Goal: Task Accomplishment & Management: Manage account settings

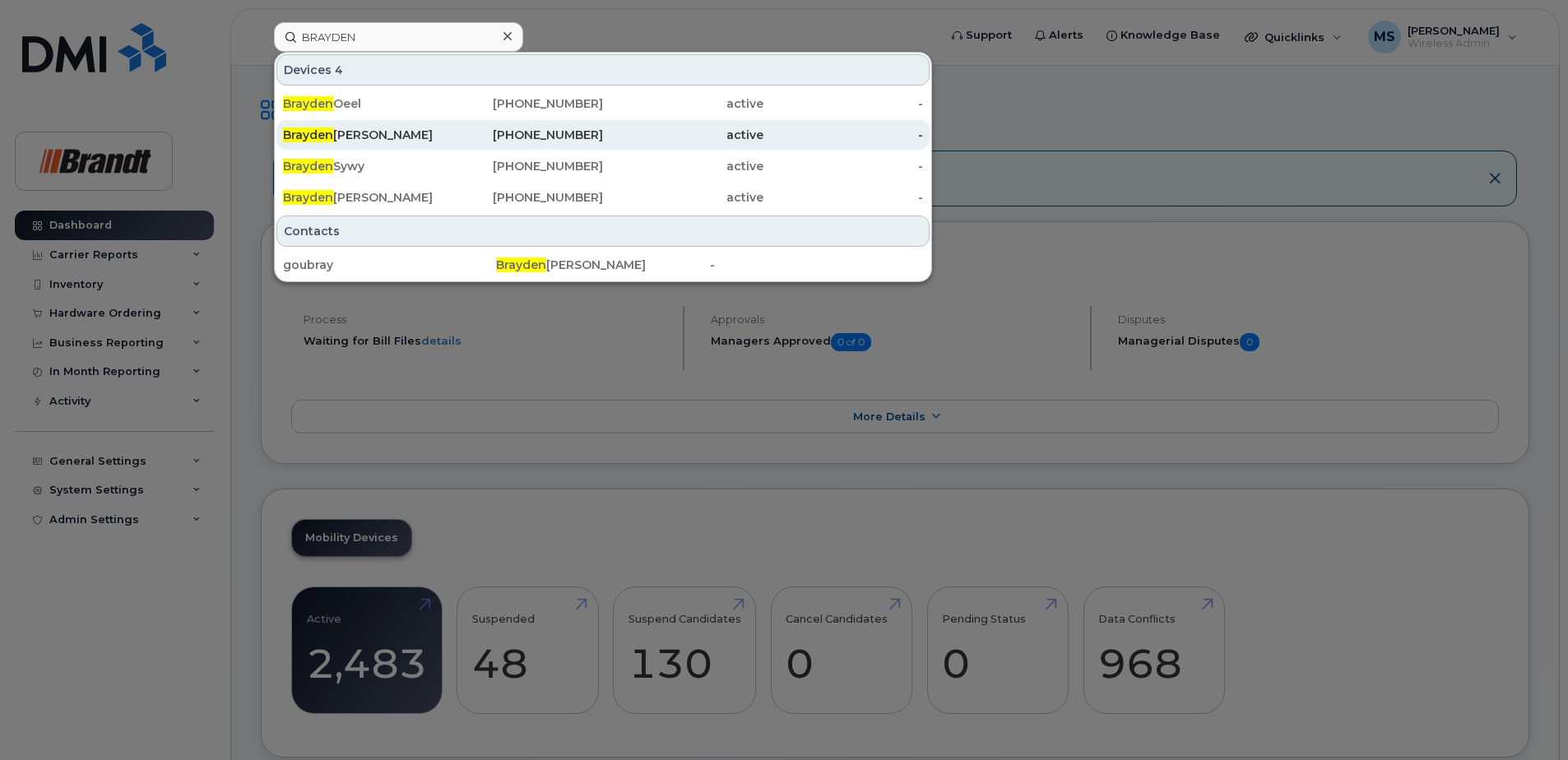
type input "BRAYDEN"
click at [444, 147] on div "[PERSON_NAME]" at bounding box center [524, 134] width 161 height 30
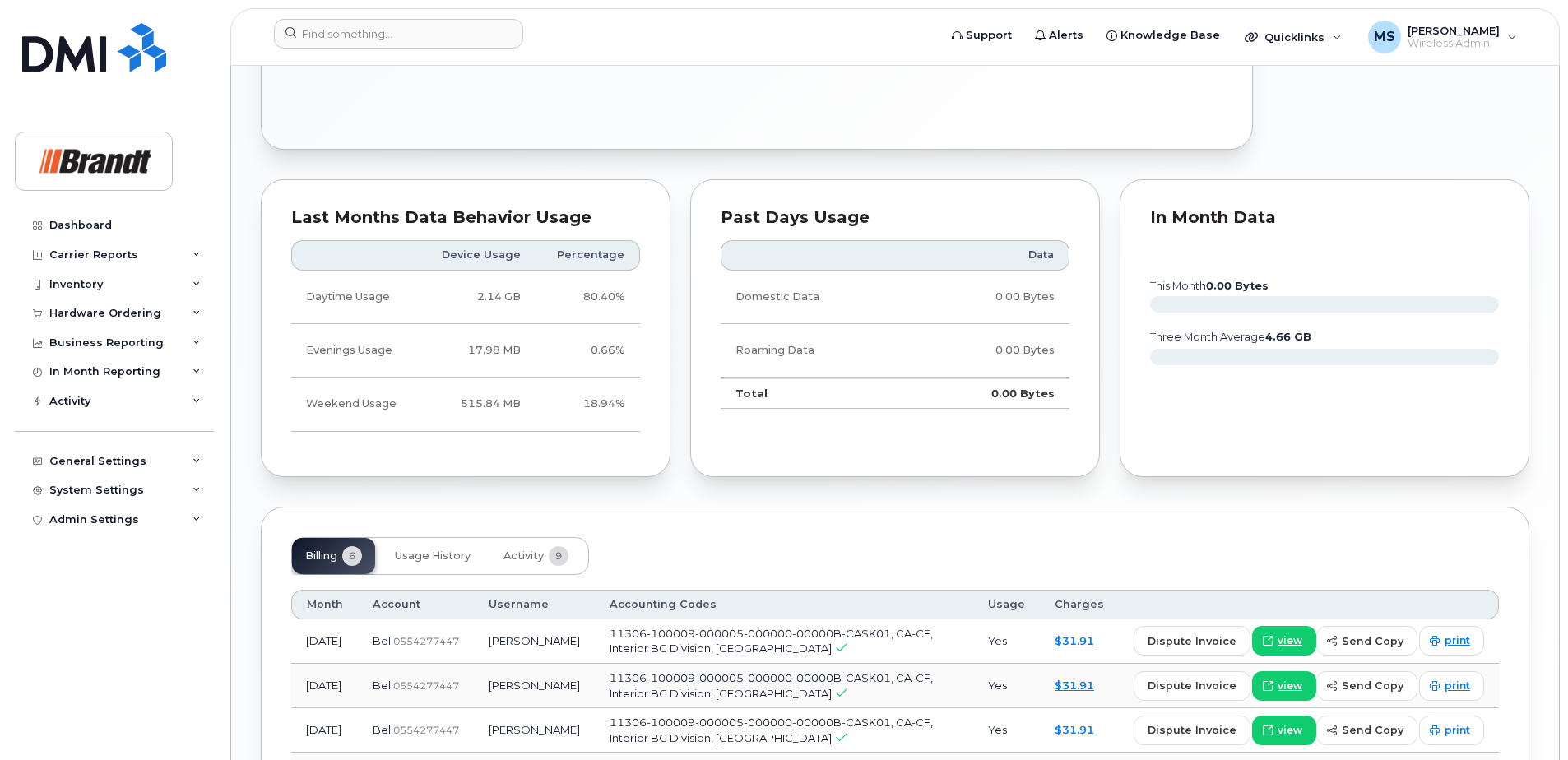
scroll to position [1211, 0]
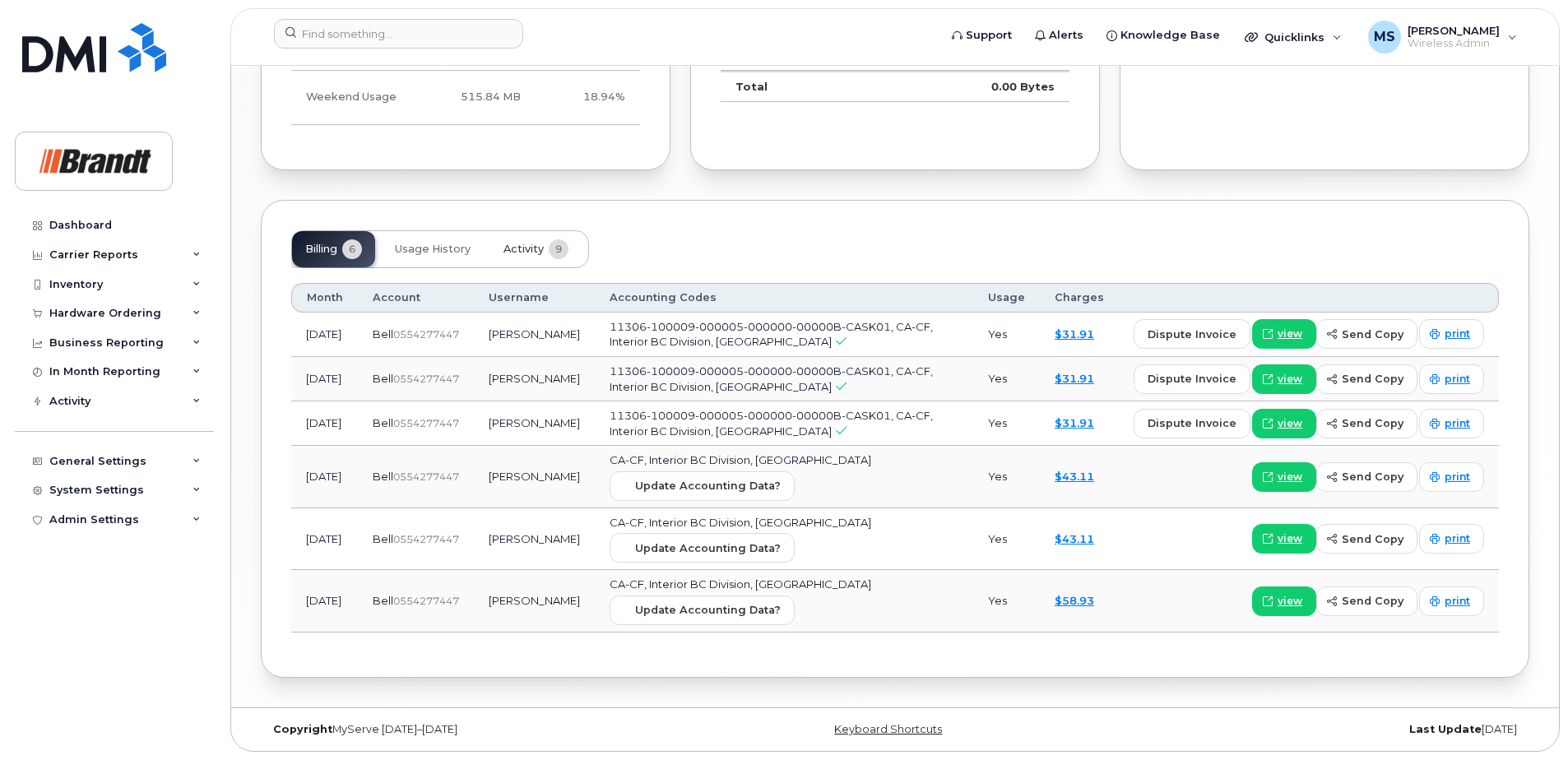
click at [534, 256] on button "Activity 9" at bounding box center [535, 249] width 92 height 36
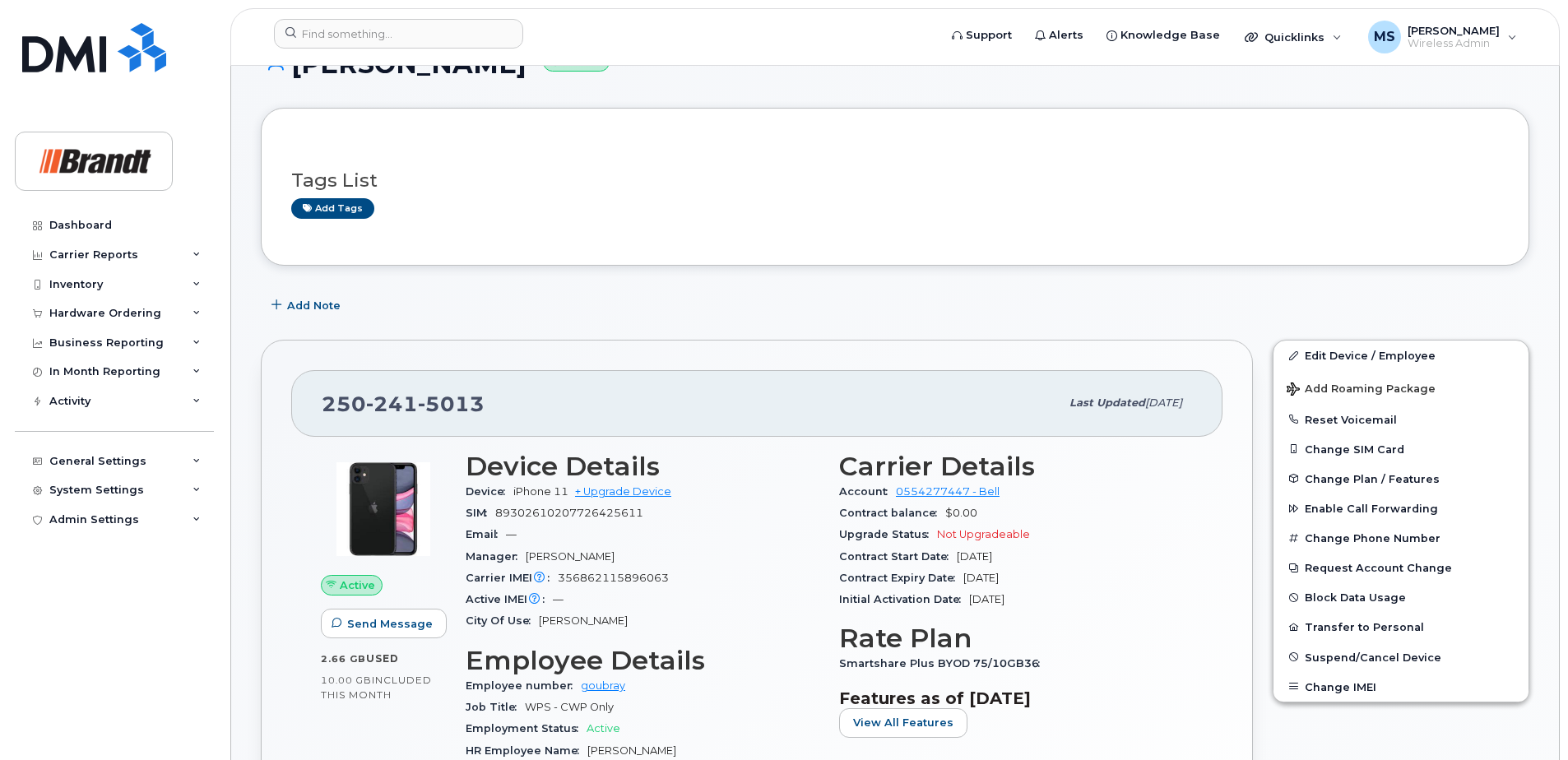
scroll to position [0, 0]
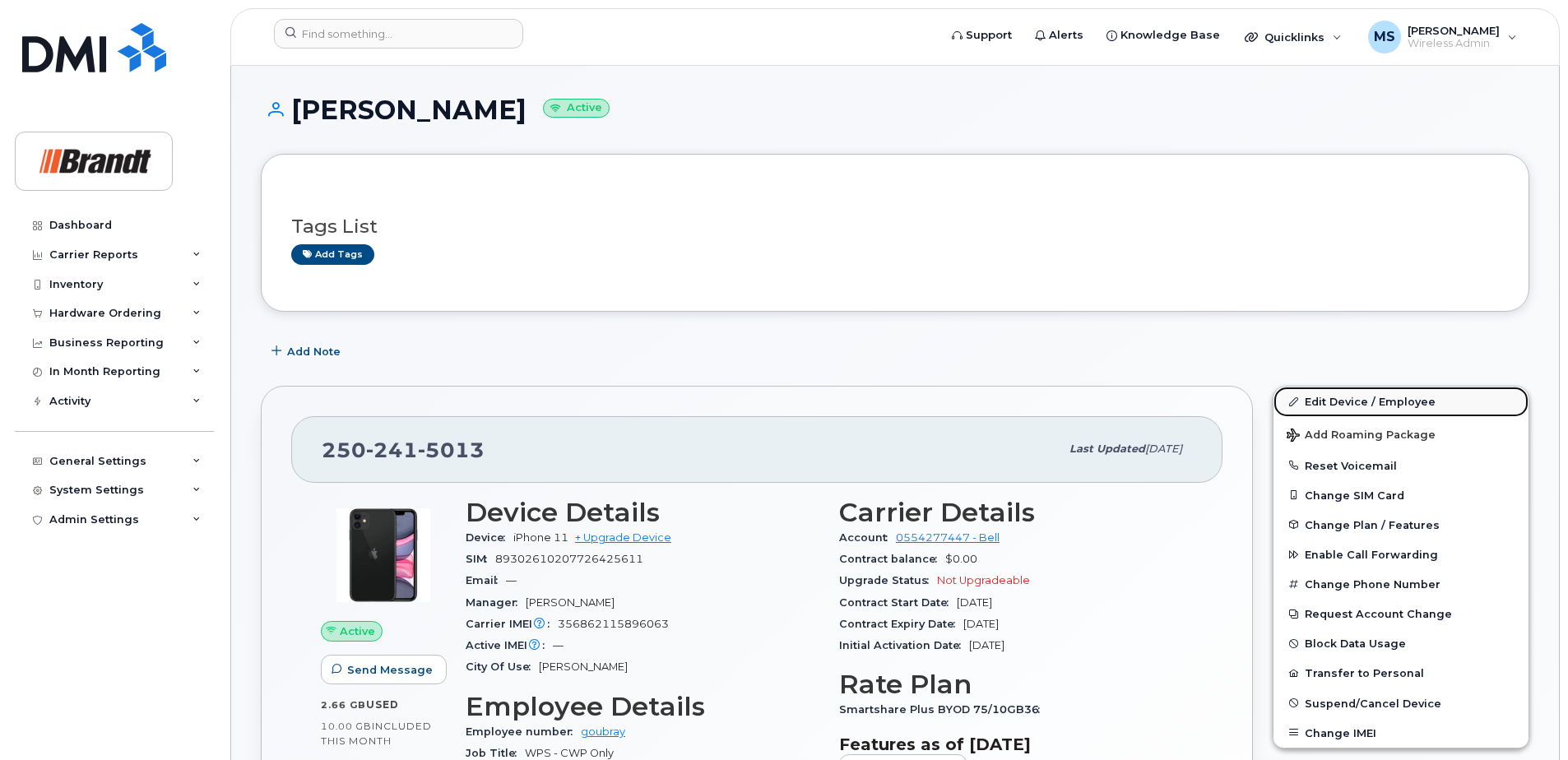
click at [1373, 409] on link "Edit Device / Employee" at bounding box center [1400, 401] width 255 height 30
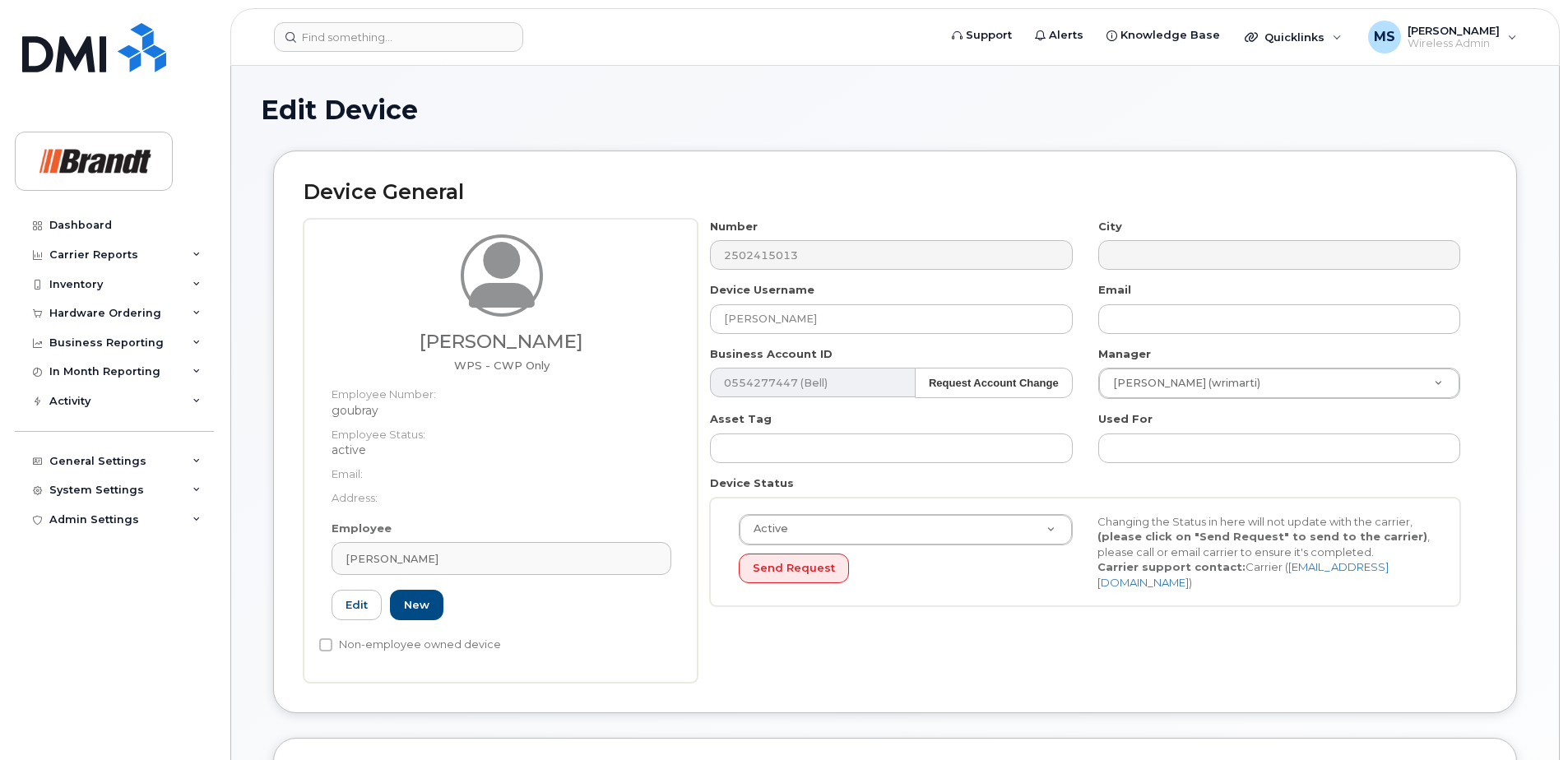
select select "34499241"
select select "34499245"
select select "35155013"
drag, startPoint x: 897, startPoint y: 333, endPoint x: 622, endPoint y: 330, distance: 275.0
click at [606, 330] on div "[PERSON_NAME] WPS - CWP Only Employee Number: goubray Employee Status: active E…" at bounding box center [896, 450] width 1183 height 463
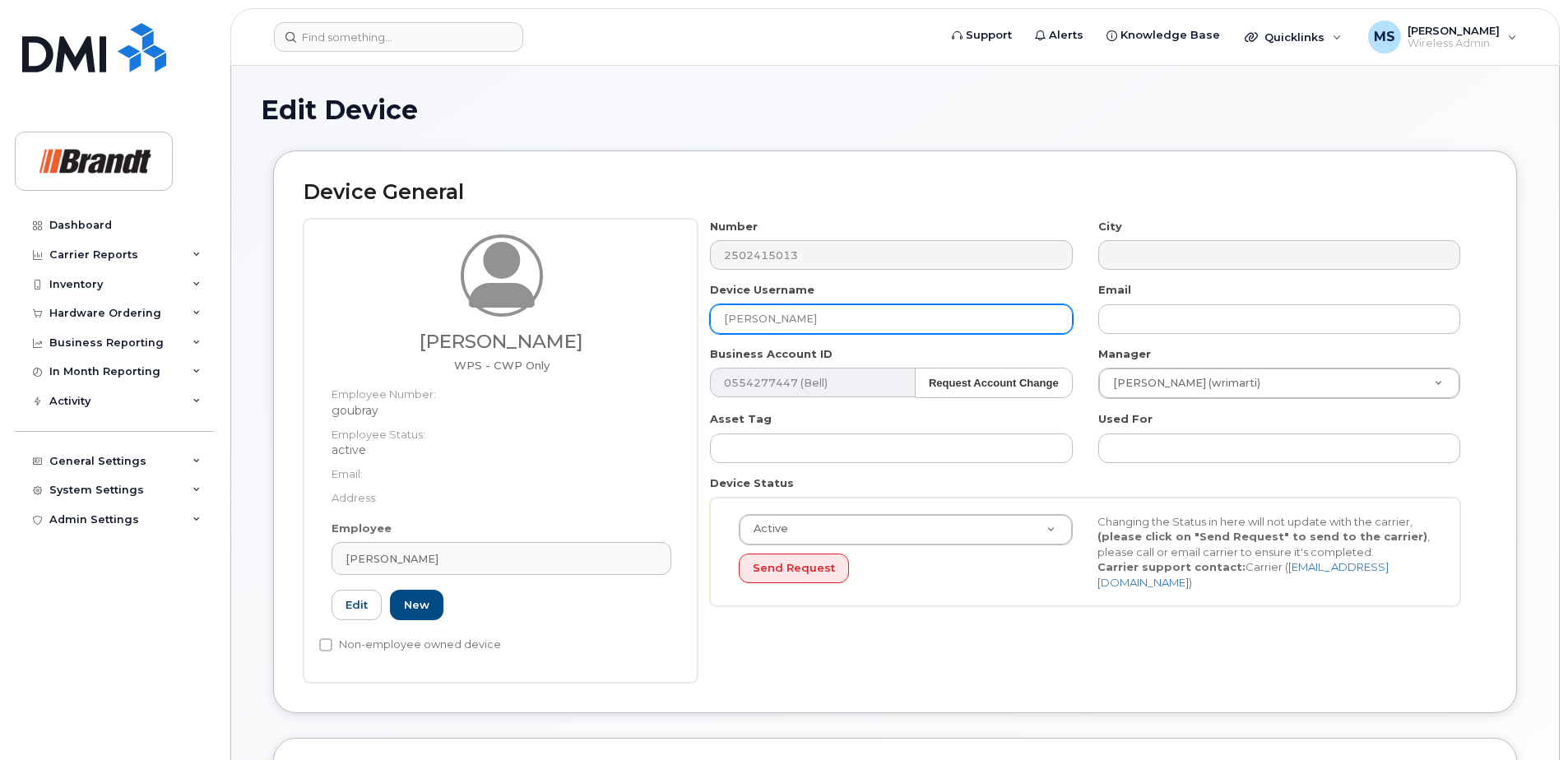
paste input "[PERSON_NAME]"
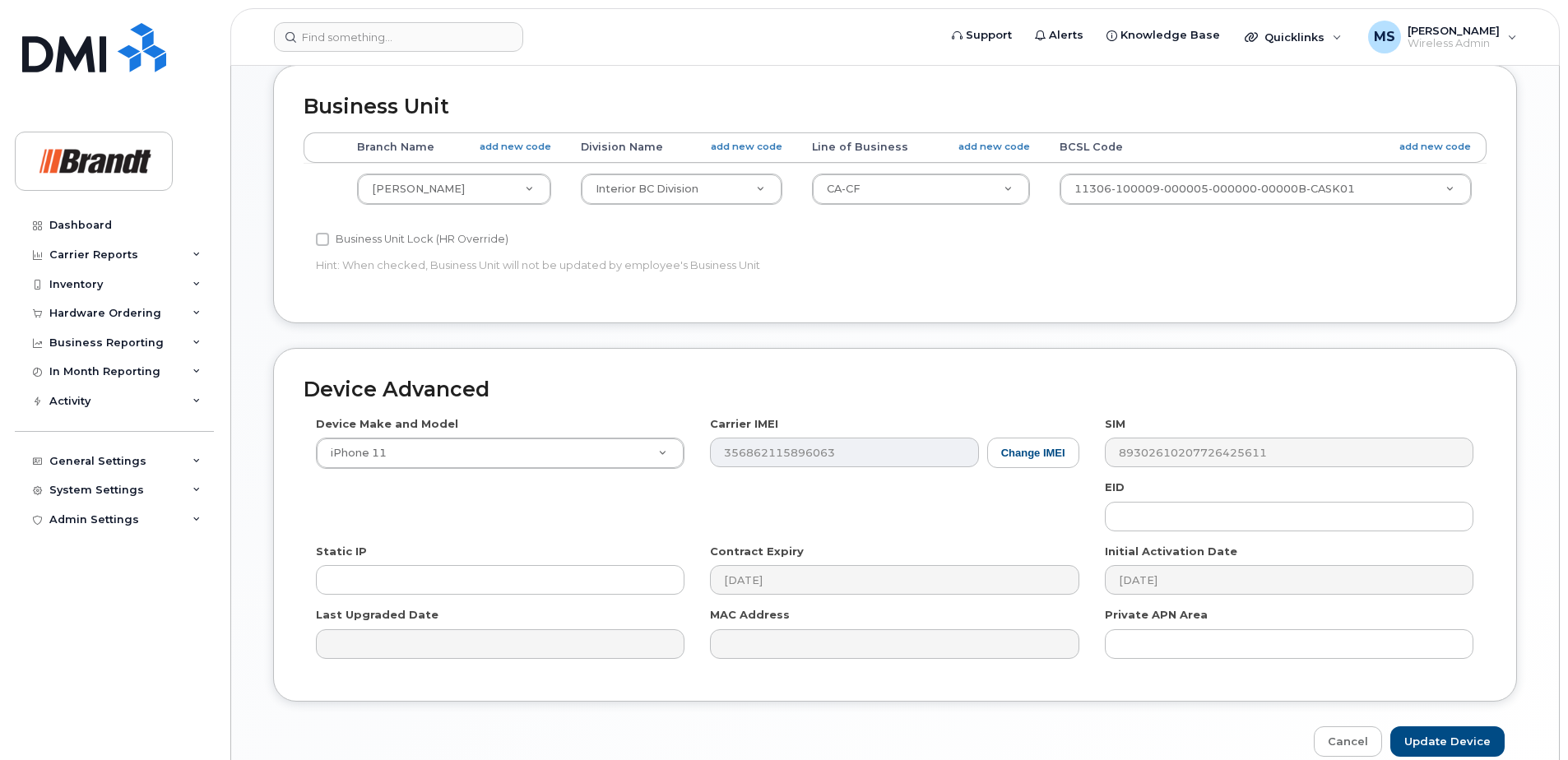
scroll to position [752, 0]
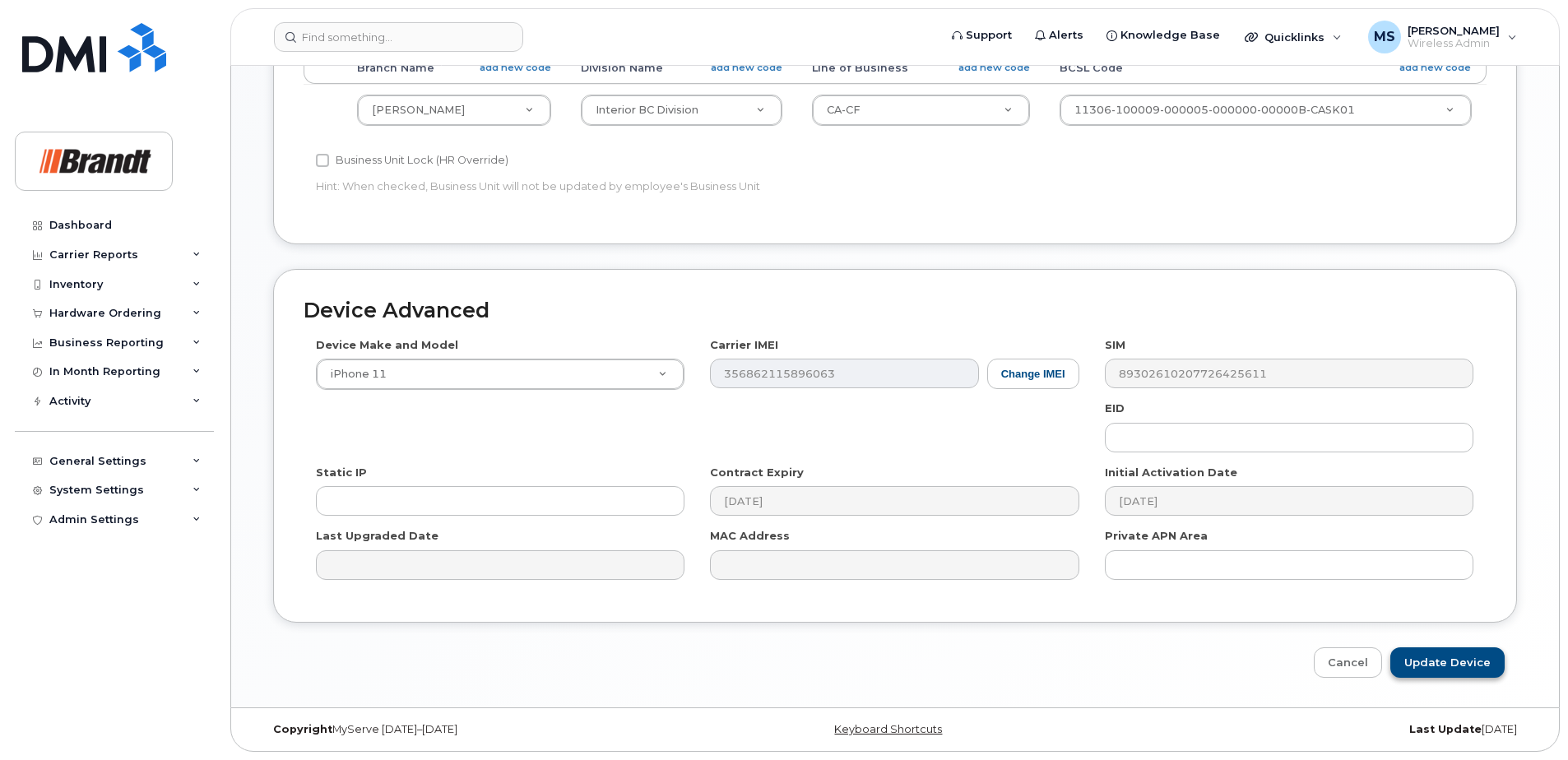
type input "[PERSON_NAME]"
click at [1436, 665] on input "Update Device" at bounding box center [1447, 663] width 114 height 31
type input "Saving..."
